Goal: Find specific page/section: Find specific page/section

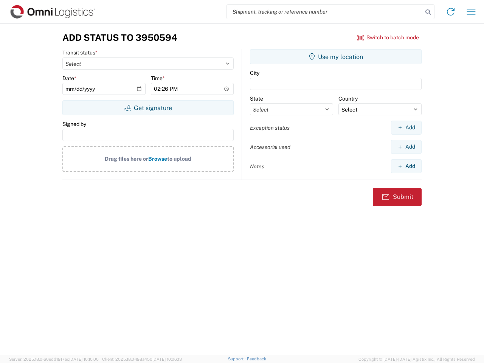
click at [325, 12] on input "search" at bounding box center [325, 12] width 196 height 14
click at [428, 12] on icon at bounding box center [428, 12] width 11 height 11
click at [451, 12] on icon at bounding box center [451, 12] width 12 height 12
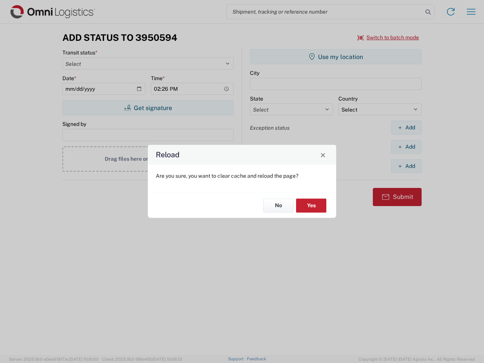
click at [471, 12] on div "Reload Are you sure, you want to clear cache and reload the page? No Yes" at bounding box center [242, 181] width 484 height 363
click at [388, 37] on div "Reload Are you sure, you want to clear cache and reload the page? No Yes" at bounding box center [242, 181] width 484 height 363
click at [148, 108] on div "Reload Are you sure, you want to clear cache and reload the page? No Yes" at bounding box center [242, 181] width 484 height 363
click at [336, 57] on div "Reload Are you sure, you want to clear cache and reload the page? No Yes" at bounding box center [242, 181] width 484 height 363
click at [406, 127] on div "Reload Are you sure, you want to clear cache and reload the page? No Yes" at bounding box center [242, 181] width 484 height 363
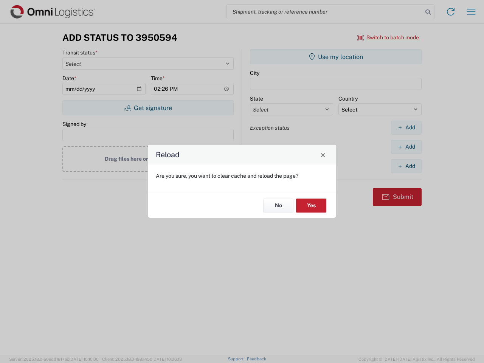
click at [406, 147] on div "Reload Are you sure, you want to clear cache and reload the page? No Yes" at bounding box center [242, 181] width 484 height 363
click at [406, 166] on div "Reload Are you sure, you want to clear cache and reload the page? No Yes" at bounding box center [242, 181] width 484 height 363
